Goal: Task Accomplishment & Management: Manage account settings

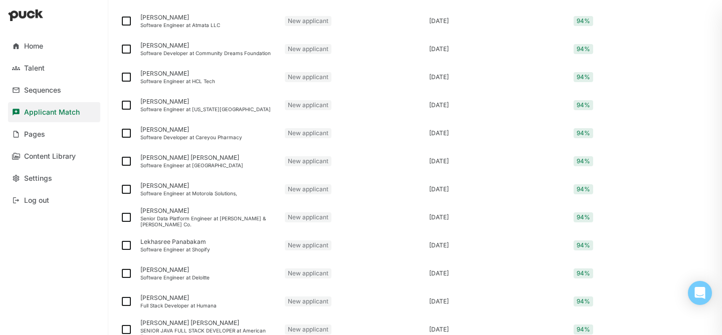
scroll to position [480, 0]
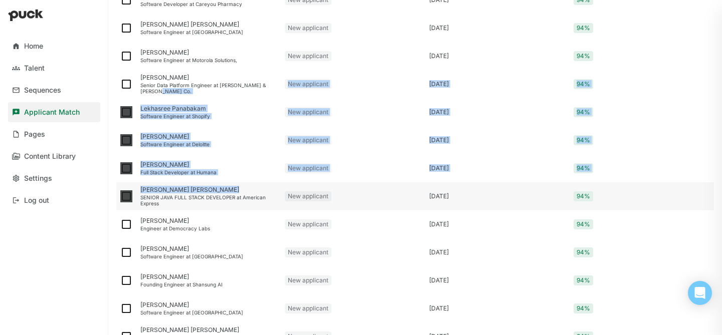
drag, startPoint x: 154, startPoint y: 92, endPoint x: 222, endPoint y: 186, distance: 116.0
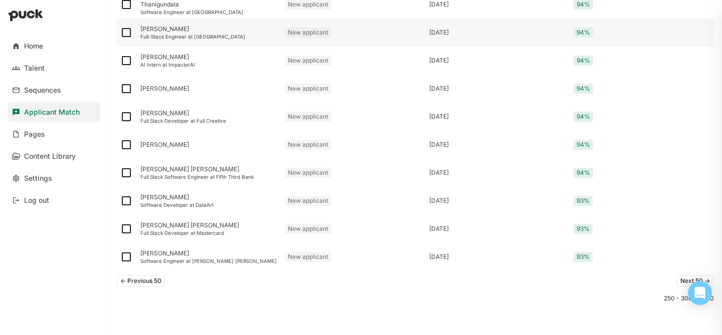
scroll to position [1319, 0]
click at [679, 278] on button "Next 50 ->" at bounding box center [695, 280] width 38 height 12
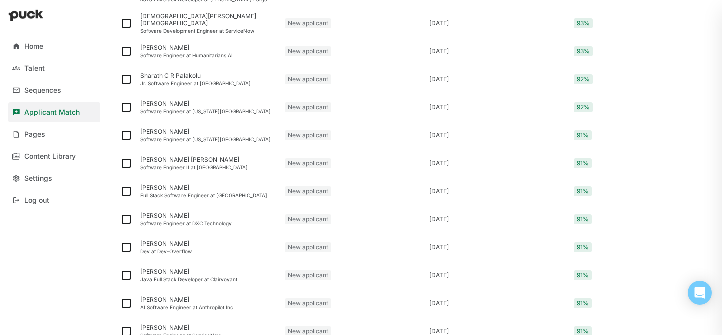
scroll to position [952, 0]
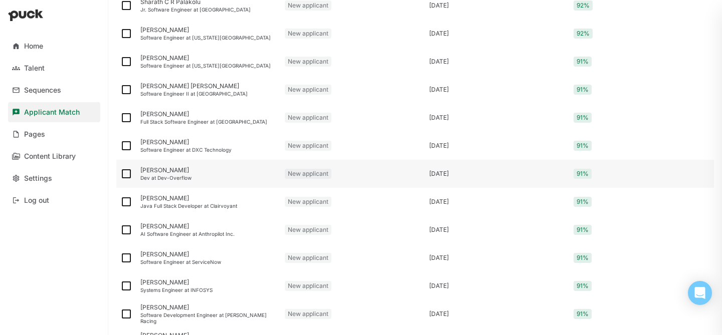
click at [176, 170] on div "[PERSON_NAME]" at bounding box center [208, 170] width 136 height 7
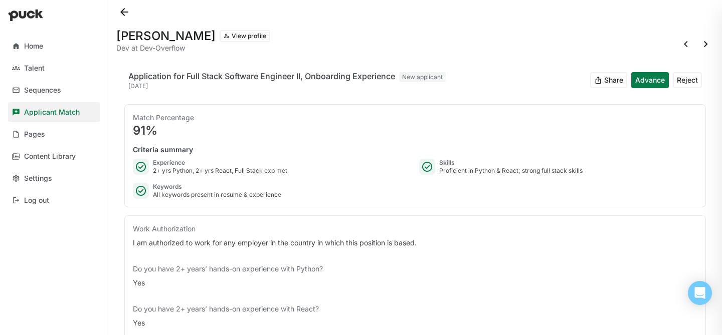
click at [130, 12] on button at bounding box center [124, 12] width 16 height 16
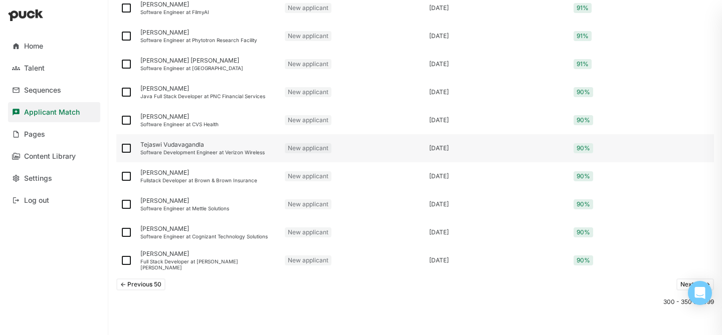
scroll to position [1319, 0]
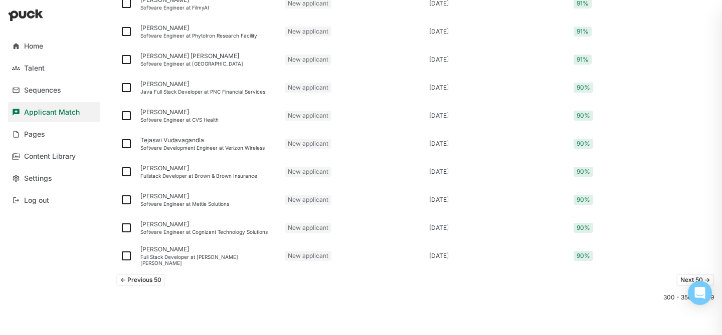
click at [685, 281] on button "Next 50 ->" at bounding box center [695, 280] width 38 height 12
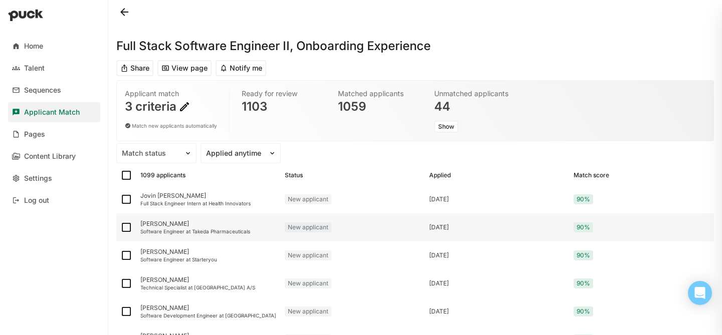
scroll to position [136, 0]
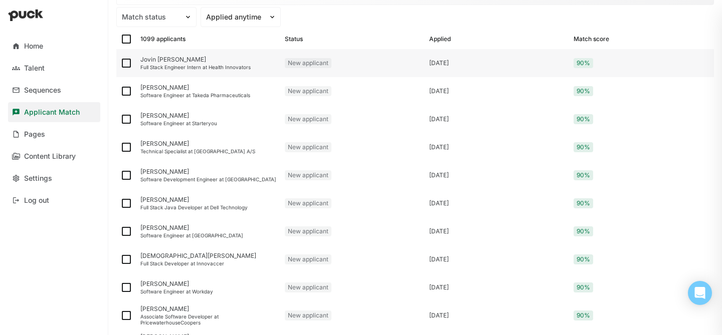
click at [184, 71] on div "[PERSON_NAME] [PERSON_NAME] Full Stack Engineer Intern at Health Innovators" at bounding box center [208, 63] width 144 height 28
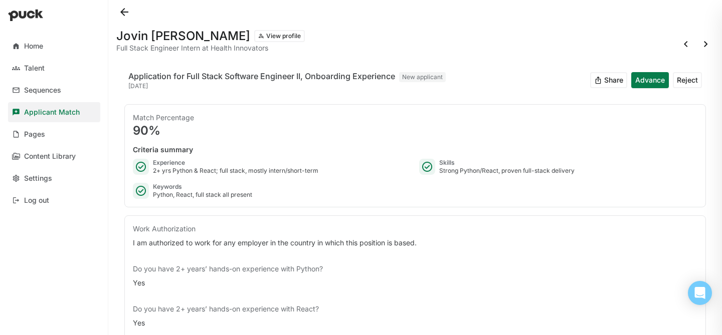
click at [119, 9] on button at bounding box center [124, 12] width 16 height 16
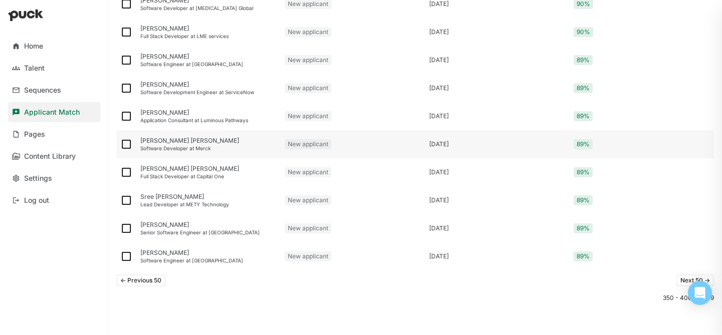
scroll to position [1319, 0]
click at [676, 283] on button "Next 50 ->" at bounding box center [695, 280] width 38 height 12
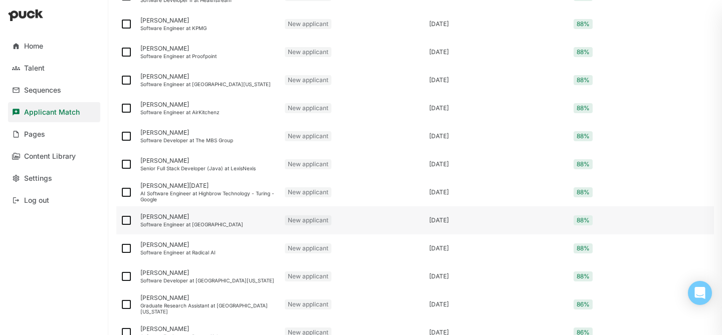
scroll to position [540, 0]
click at [204, 163] on div "[PERSON_NAME]" at bounding box center [208, 160] width 136 height 7
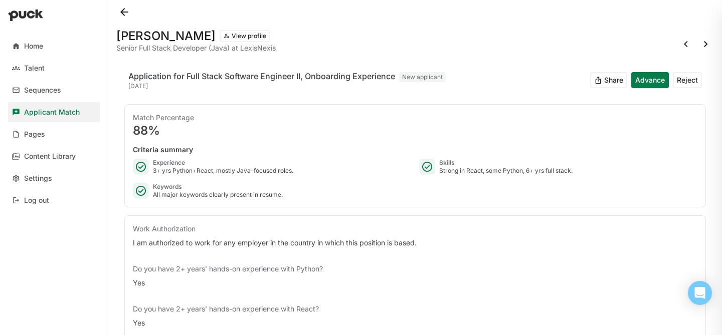
click at [125, 18] on button at bounding box center [124, 12] width 16 height 16
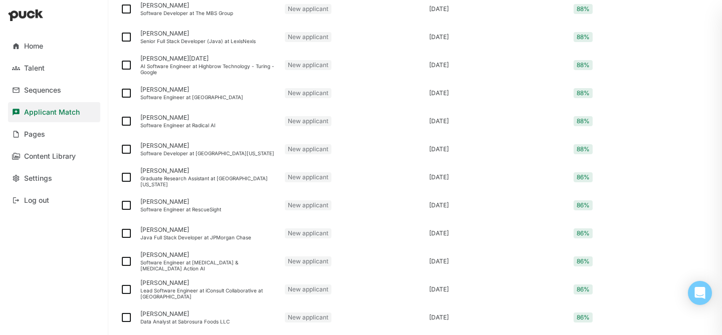
scroll to position [795, 0]
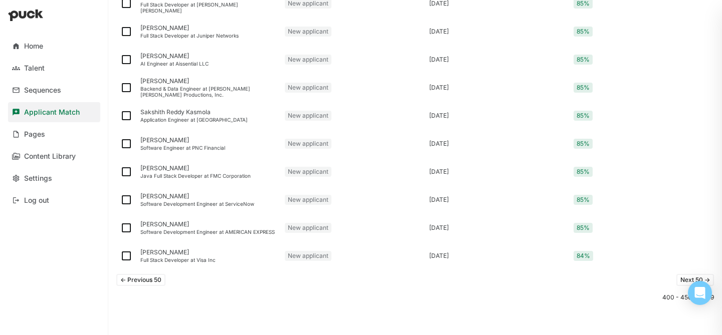
click at [684, 279] on button "Next 50 ->" at bounding box center [695, 280] width 38 height 12
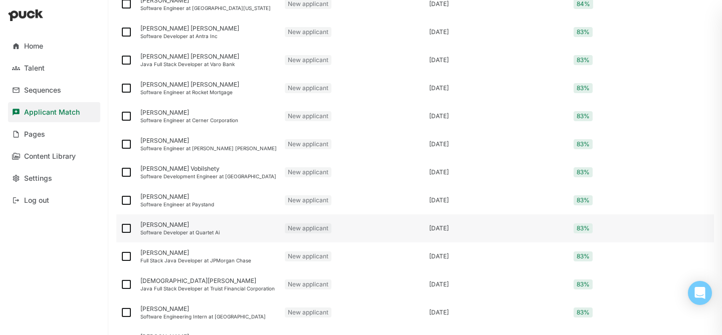
scroll to position [804, 0]
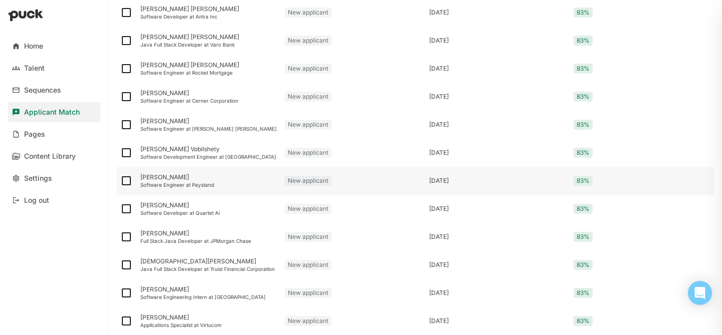
click at [224, 178] on div "[PERSON_NAME]" at bounding box center [208, 177] width 136 height 7
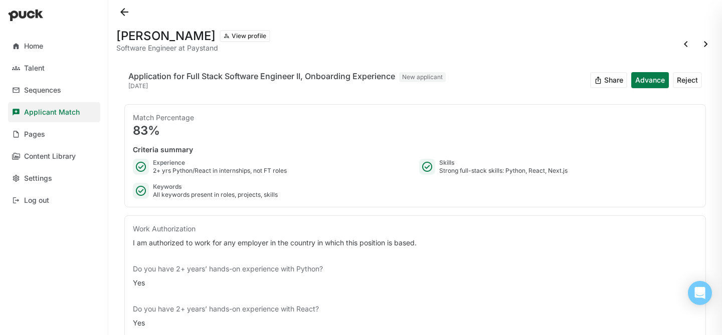
click at [125, 8] on button at bounding box center [124, 12] width 16 height 16
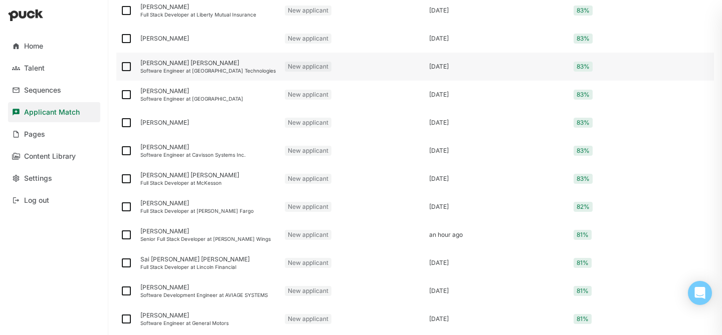
scroll to position [1300, 0]
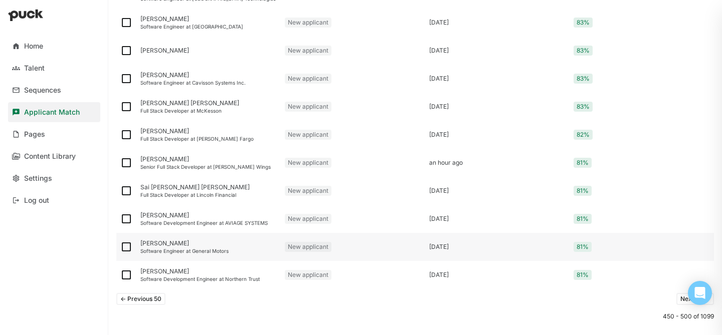
click at [257, 256] on div "[PERSON_NAME] Software Engineer at General Motors" at bounding box center [208, 247] width 144 height 28
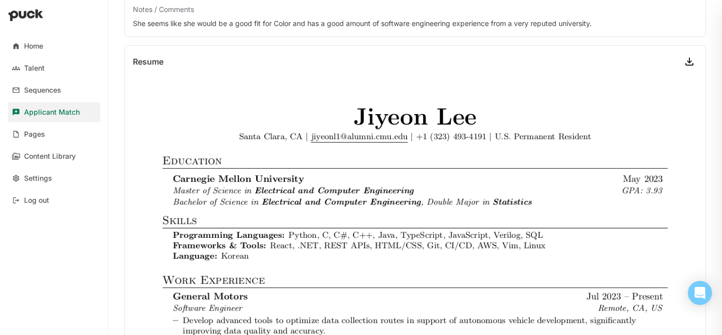
scroll to position [319, 0]
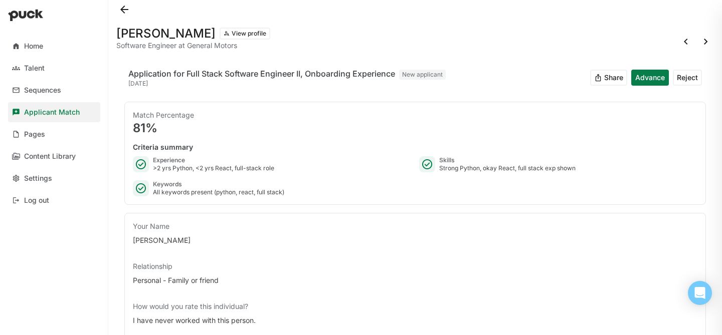
scroll to position [0, 0]
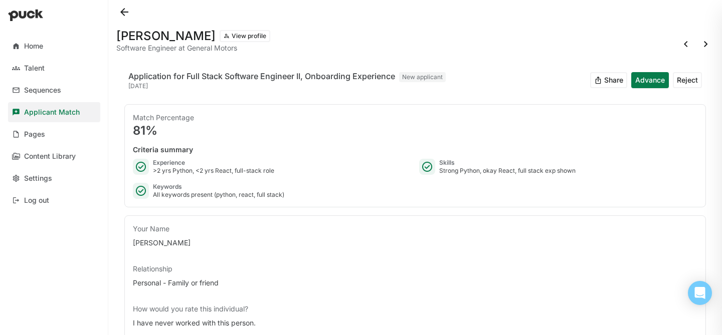
click at [119, 15] on button at bounding box center [124, 12] width 16 height 16
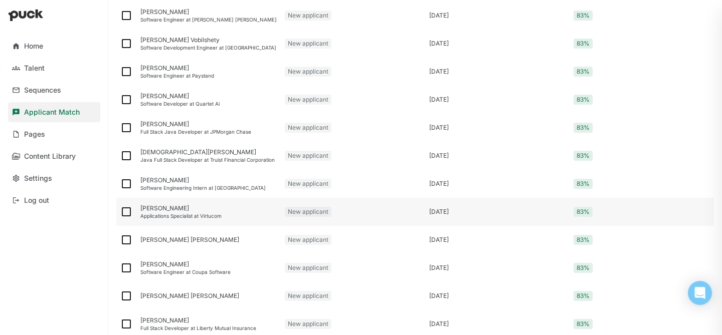
scroll to position [922, 0]
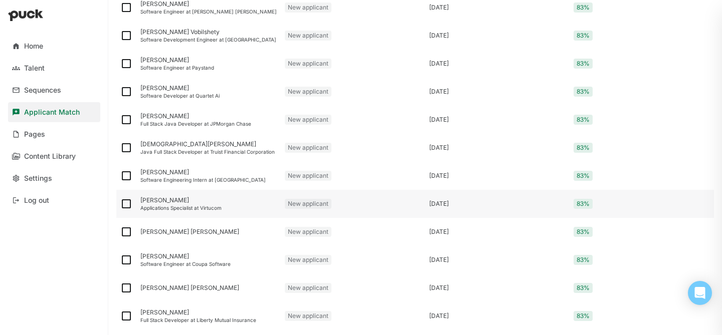
click at [194, 205] on div "Applications Specialist at Virtucom" at bounding box center [208, 208] width 136 height 6
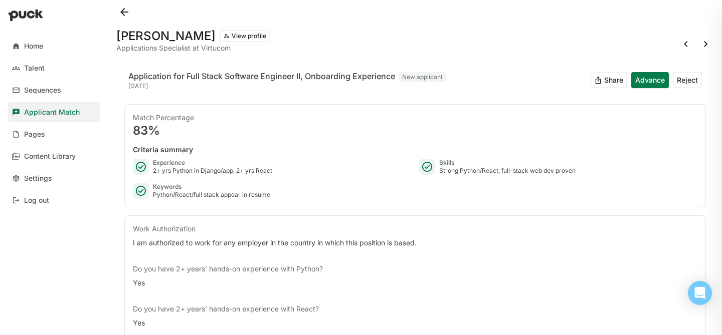
click at [124, 11] on button at bounding box center [124, 12] width 16 height 16
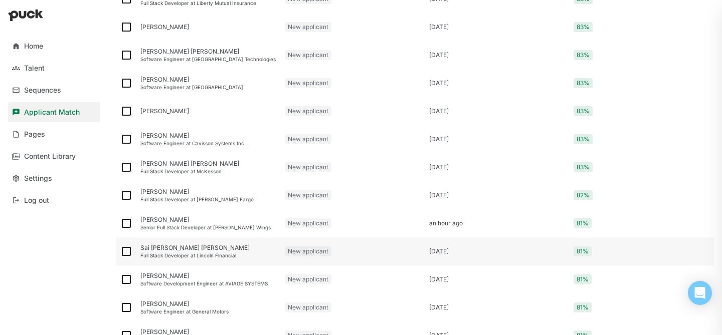
scroll to position [1312, 0]
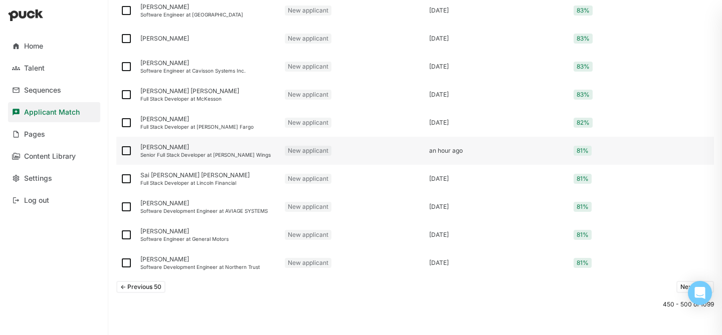
click at [176, 158] on div "[PERSON_NAME] Senior Full Stack Developer at [PERSON_NAME] Wings" at bounding box center [208, 151] width 144 height 28
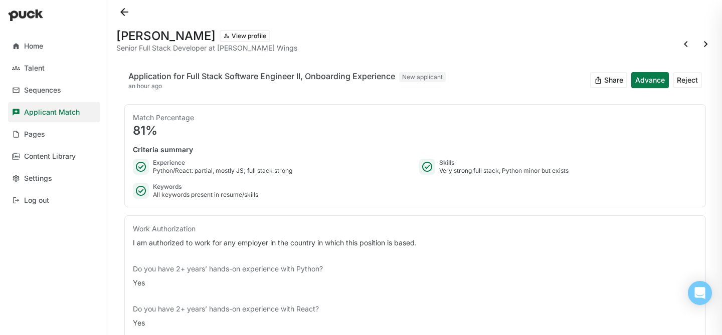
click at [124, 13] on button at bounding box center [124, 12] width 16 height 16
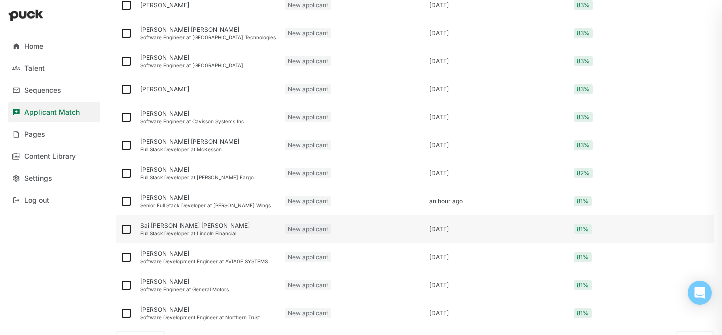
scroll to position [1319, 0]
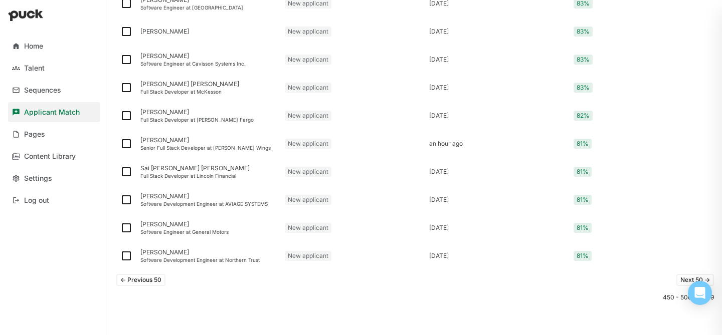
click at [683, 279] on button "Next 50 ->" at bounding box center [695, 280] width 38 height 12
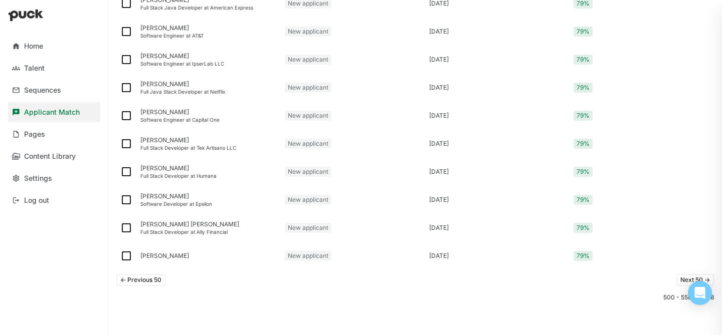
click at [680, 278] on button "Next 50 ->" at bounding box center [695, 280] width 38 height 12
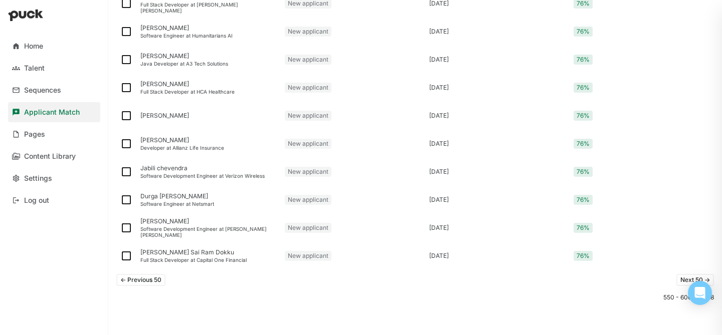
click at [681, 282] on button "Next 50 ->" at bounding box center [695, 280] width 38 height 12
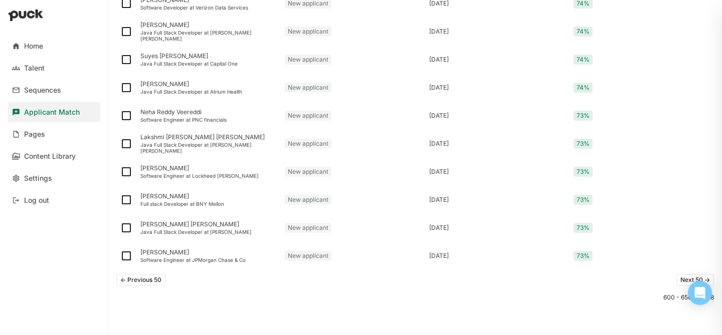
click at [687, 278] on button "Next 50 ->" at bounding box center [695, 280] width 38 height 12
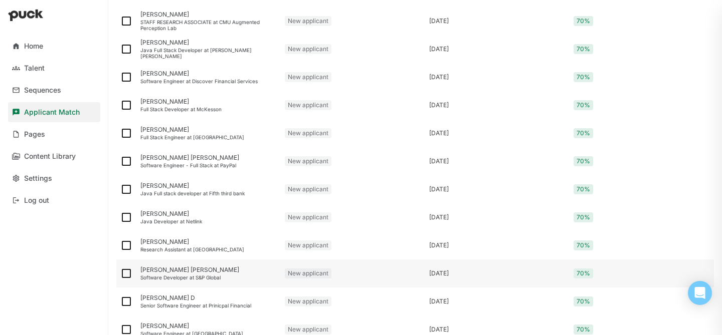
scroll to position [1299, 0]
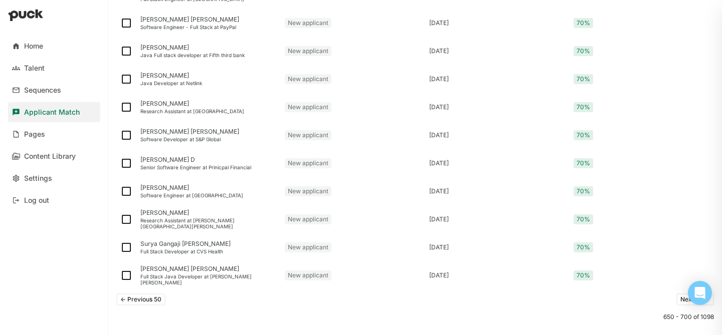
click at [684, 295] on button "Next 50 ->" at bounding box center [695, 300] width 38 height 12
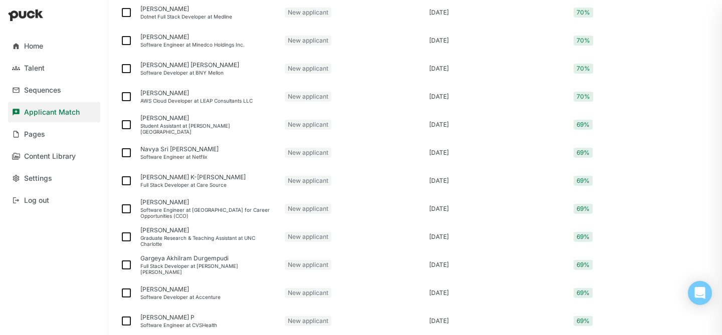
scroll to position [107, 0]
